Goal: Information Seeking & Learning: Learn about a topic

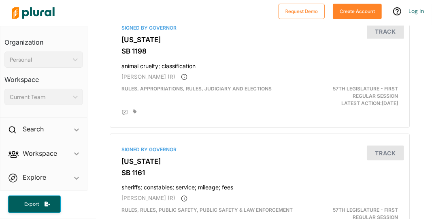
scroll to position [728, 0]
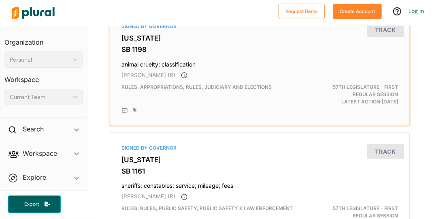
click at [207, 77] on div "Signed by Governor [US_STATE] SB 1198 animal cruelty; classification [PERSON_NA…" at bounding box center [259, 68] width 293 height 108
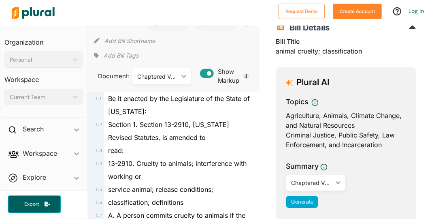
scroll to position [55, 0]
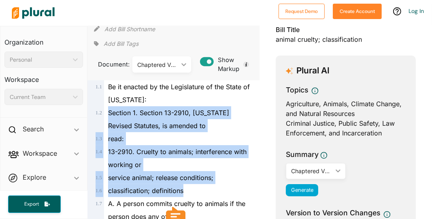
drag, startPoint x: 108, startPoint y: 111, endPoint x: 220, endPoint y: 186, distance: 134.6
click at [147, 165] on div "13-2910. Cruelty to animals; interference with working or" at bounding box center [177, 158] width 147 height 26
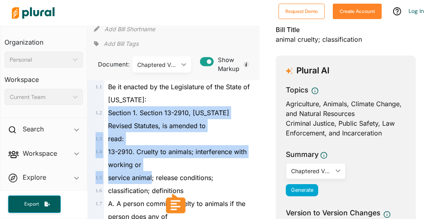
drag, startPoint x: 108, startPoint y: 111, endPoint x: 152, endPoint y: 178, distance: 80.5
copy div "Section 1. Section 13-2910, [US_STATE] Revised Statutes, is amended to 1 . 3 re…"
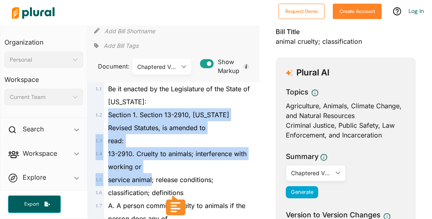
scroll to position [0, 0]
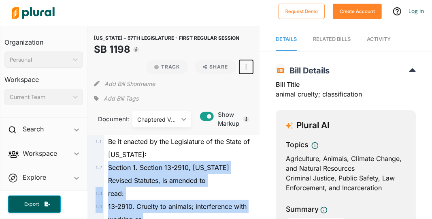
click at [244, 65] on button "button" at bounding box center [246, 67] width 14 height 14
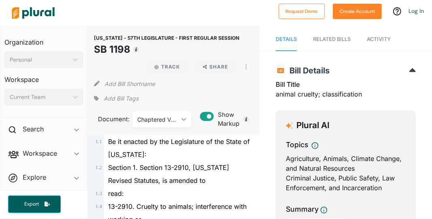
click at [220, 88] on div "Add Bill Shortname" at bounding box center [174, 82] width 160 height 16
click at [218, 67] on button "Share" at bounding box center [216, 67] width 42 height 14
click at [210, 69] on button "Share" at bounding box center [216, 67] width 42 height 14
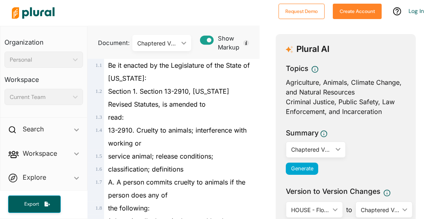
scroll to position [73, 0]
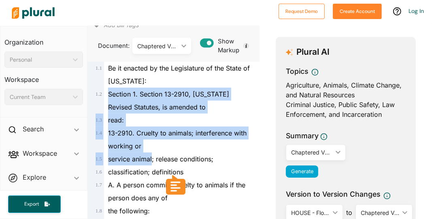
drag, startPoint x: 106, startPoint y: 91, endPoint x: 147, endPoint y: 154, distance: 76.1
copy div "Section 1. Section 13-2910, [US_STATE] Revised Statutes, is amended to 1 . 3 re…"
